Goal: Find specific page/section: Find specific page/section

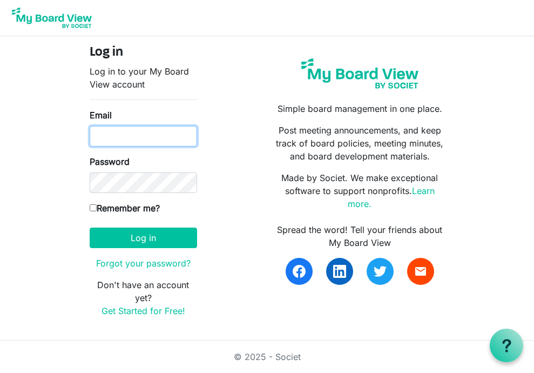
type input "[EMAIL_ADDRESS][DOMAIN_NAME]"
click at [94, 209] on input "Remember me?" at bounding box center [93, 207] width 7 height 7
checkbox input "true"
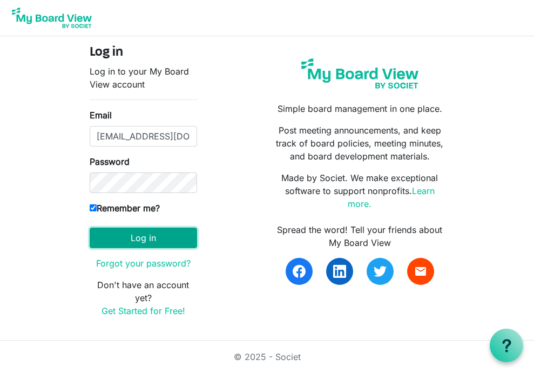
click at [137, 241] on button "Log in" at bounding box center [144, 237] width 108 height 21
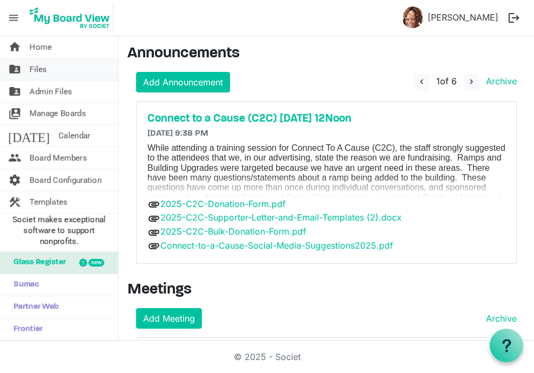
click at [58, 72] on link "folder_shared Files" at bounding box center [59, 69] width 118 height 22
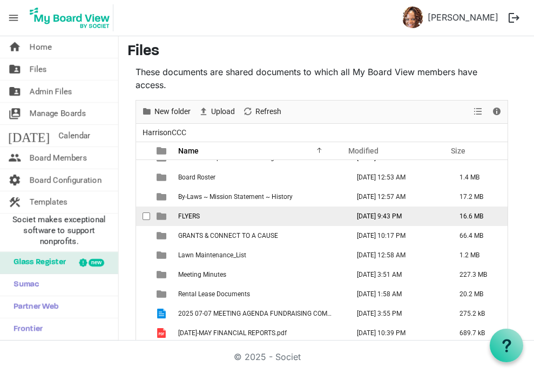
scroll to position [14, 0]
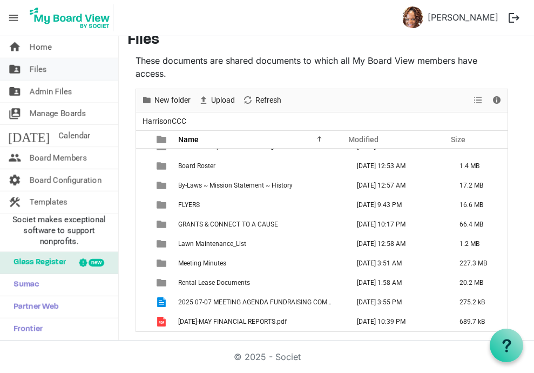
click at [44, 69] on span "Files" at bounding box center [38, 69] width 17 height 22
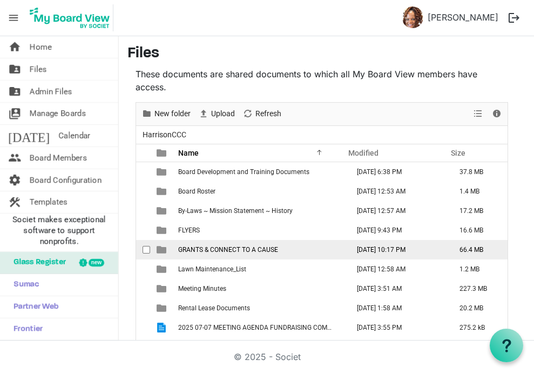
scroll to position [31, 0]
